Goal: Find specific page/section: Find specific page/section

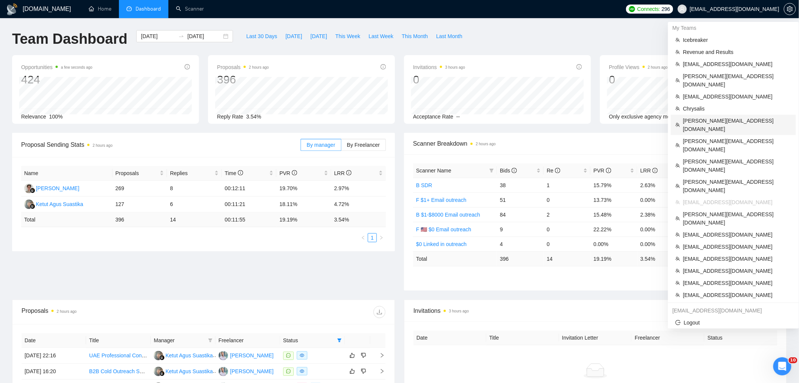
click at [705, 117] on span "[PERSON_NAME][EMAIL_ADDRESS][DOMAIN_NAME]" at bounding box center [737, 125] width 108 height 17
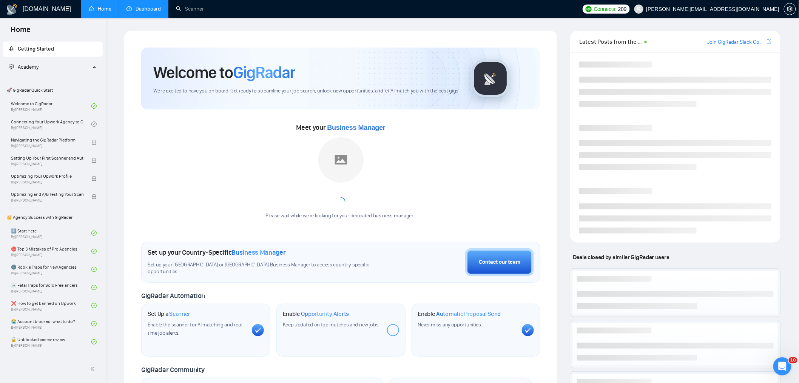
click at [130, 10] on link "Dashboard" at bounding box center [143, 9] width 34 height 6
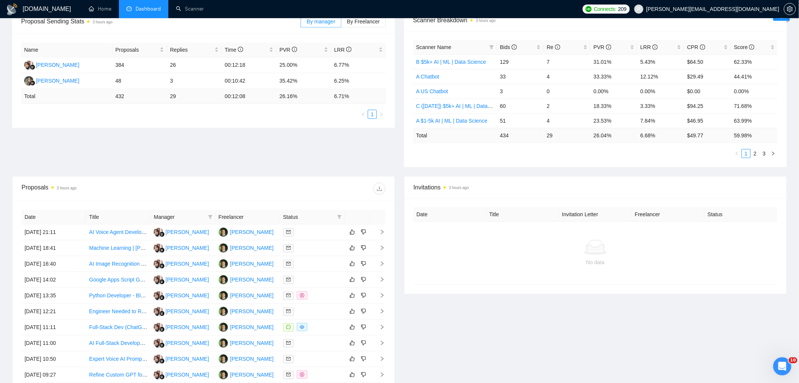
scroll to position [213, 0]
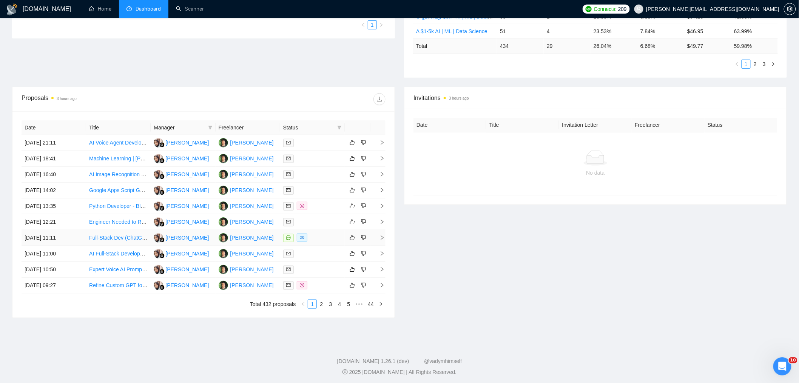
click at [63, 237] on td "08 Oct, 2025 11:11" at bounding box center [54, 238] width 65 height 16
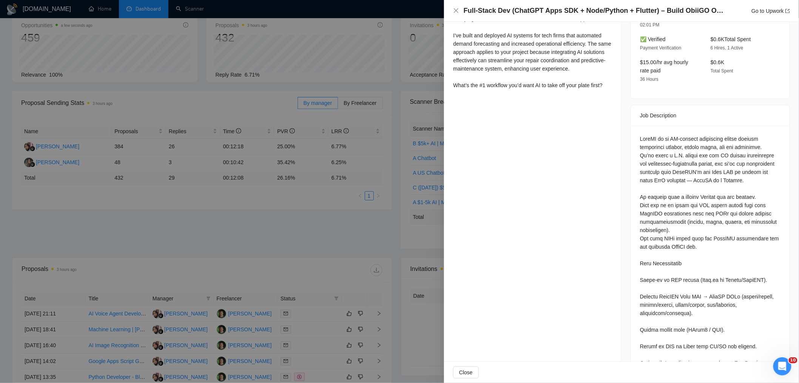
scroll to position [0, 0]
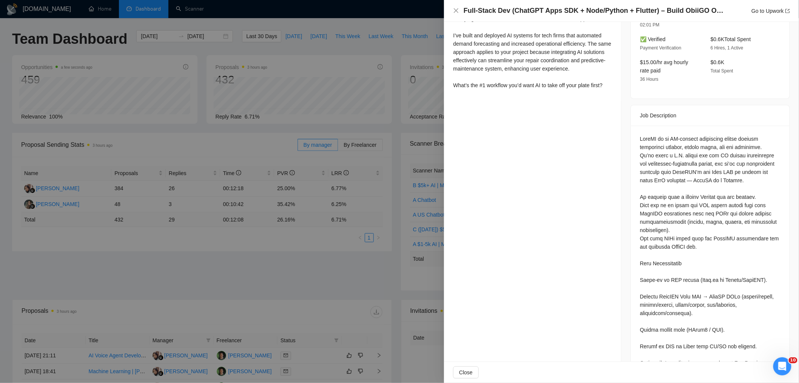
click at [263, 173] on div at bounding box center [399, 191] width 799 height 383
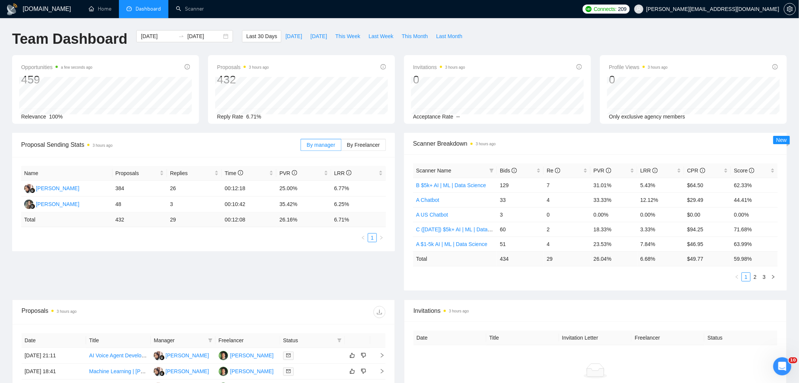
click at [150, 10] on span "Dashboard" at bounding box center [148, 9] width 25 height 6
click at [145, 6] on span "Dashboard" at bounding box center [148, 9] width 25 height 6
